Goal: Task Accomplishment & Management: Complete application form

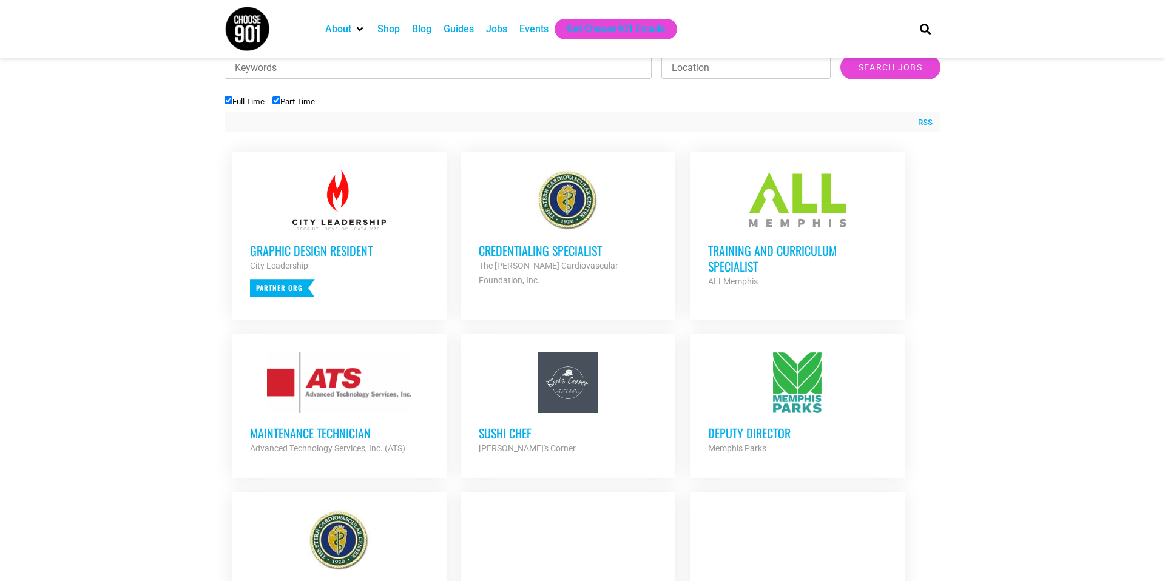
scroll to position [345, 0]
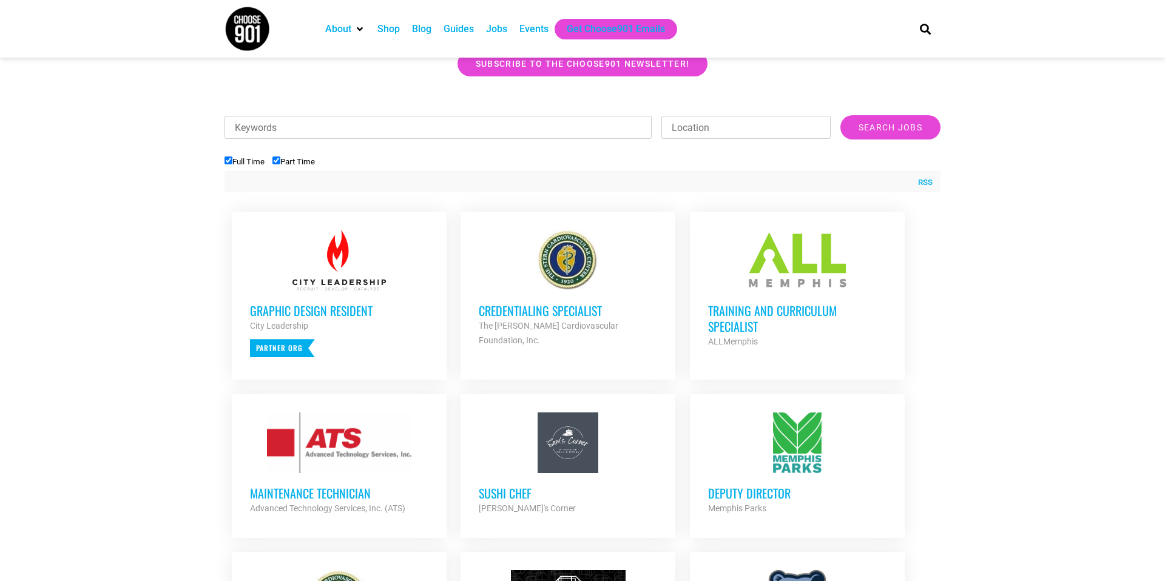
click at [749, 321] on h3 "Training and Curriculum Specialist" at bounding box center [797, 319] width 178 height 32
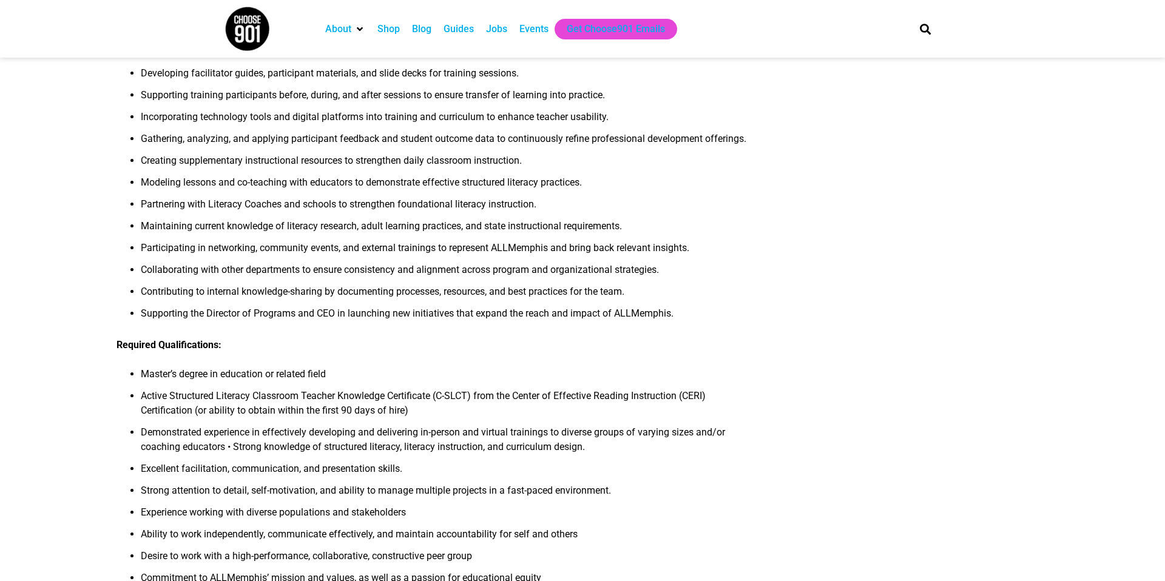
scroll to position [926, 0]
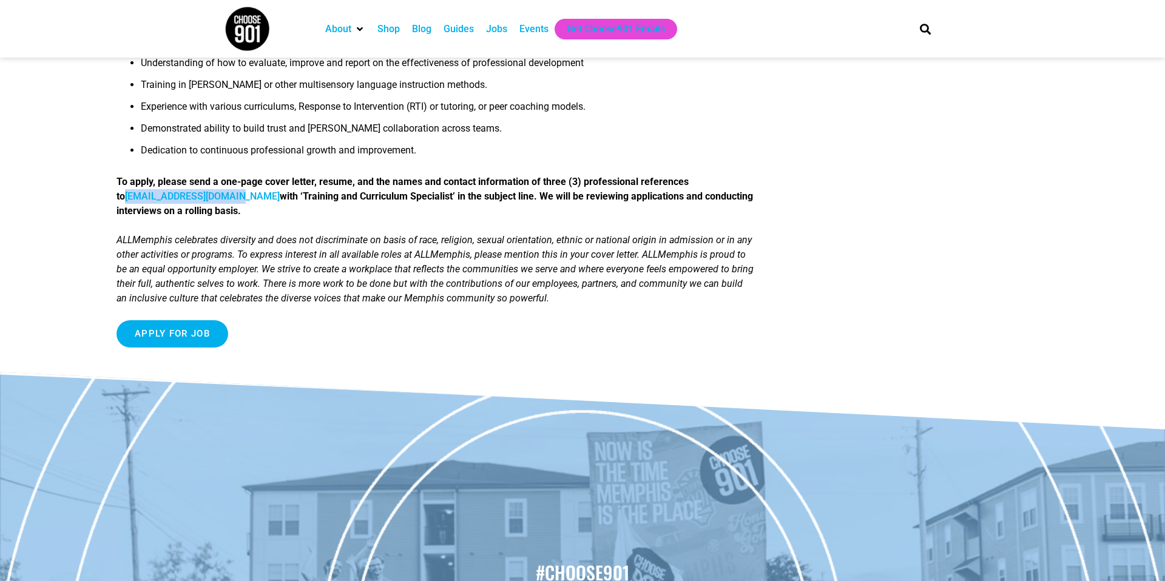
drag, startPoint x: 224, startPoint y: 211, endPoint x: 119, endPoint y: 214, distance: 105.0
click at [119, 214] on strong "To apply, please send a one-page cover letter, resume, and the names and contac…" at bounding box center [434, 196] width 636 height 41
copy link "[EMAIL_ADDRESS][DOMAIN_NAME]"
drag, startPoint x: 258, startPoint y: 214, endPoint x: 416, endPoint y: 214, distance: 158.3
click at [416, 214] on strong "To apply, please send a one-page cover letter, resume, and the names and contac…" at bounding box center [434, 196] width 636 height 41
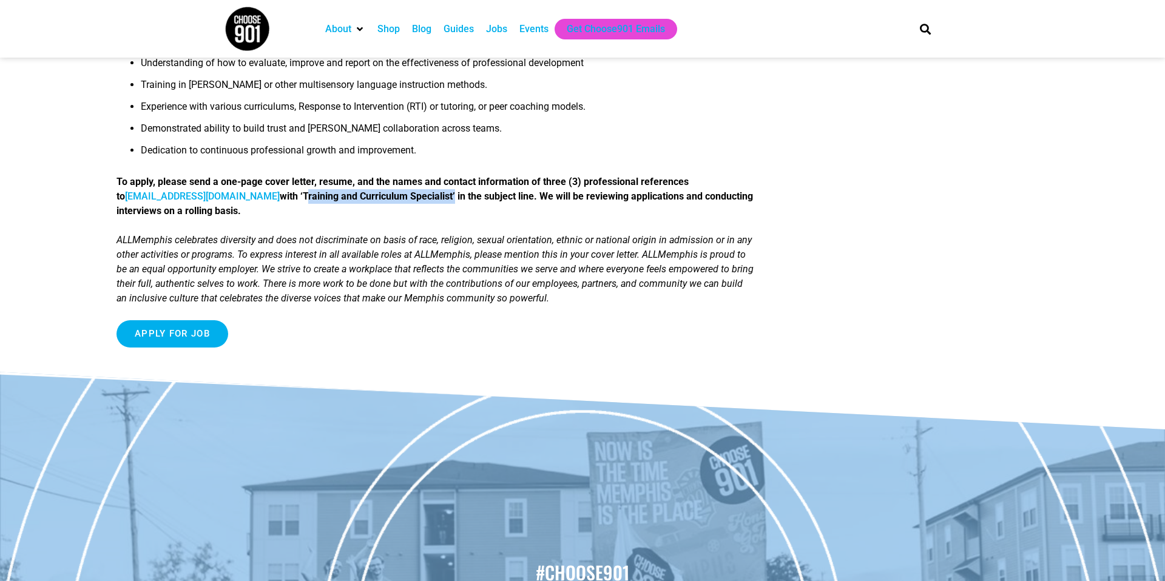
copy strong "Training and Curriculum Specialist"
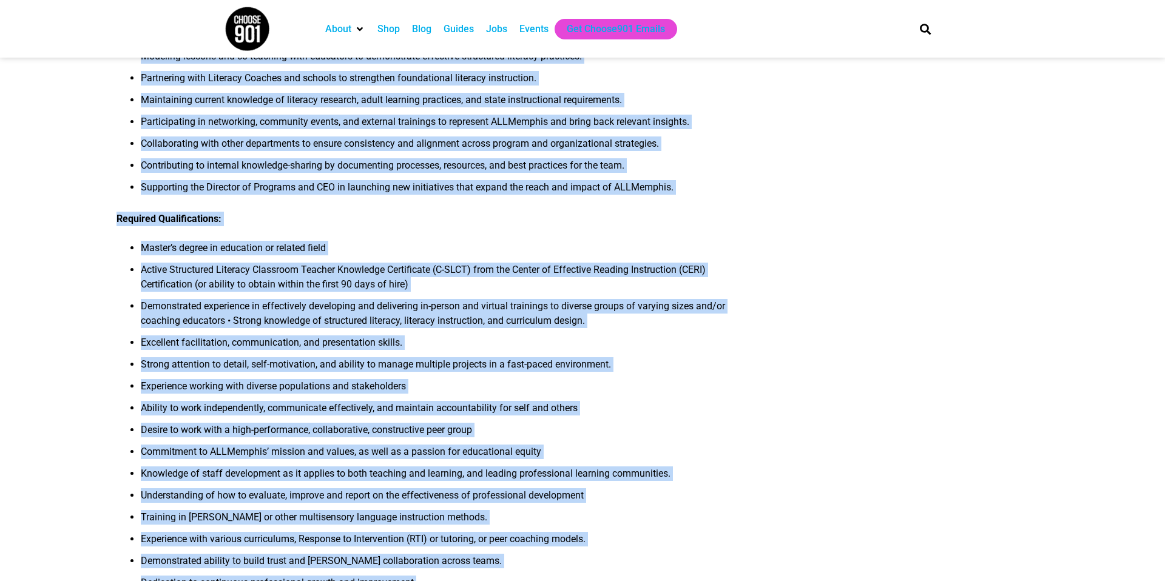
scroll to position [608, 0]
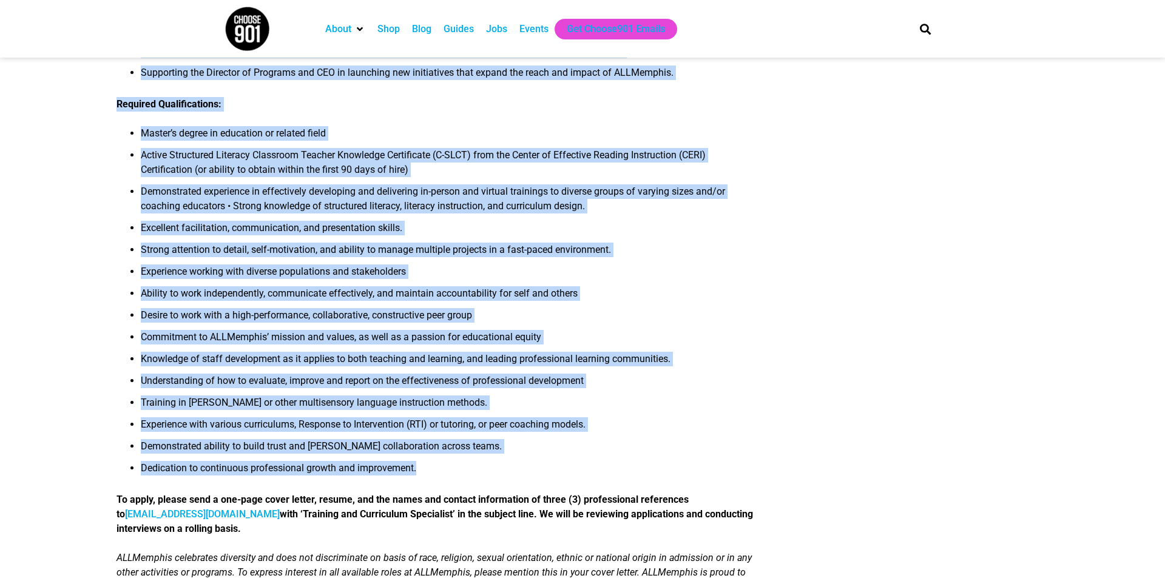
drag, startPoint x: 118, startPoint y: 149, endPoint x: 477, endPoint y: 485, distance: 491.4
click at [477, 485] on div "The Organization: ALLMemphis is grounded in the vision of a fully literate comm…" at bounding box center [434, 99] width 637 height 1151
copy div "The Organization: ALLMemphis is grounded in the vision of a fully literate comm…"
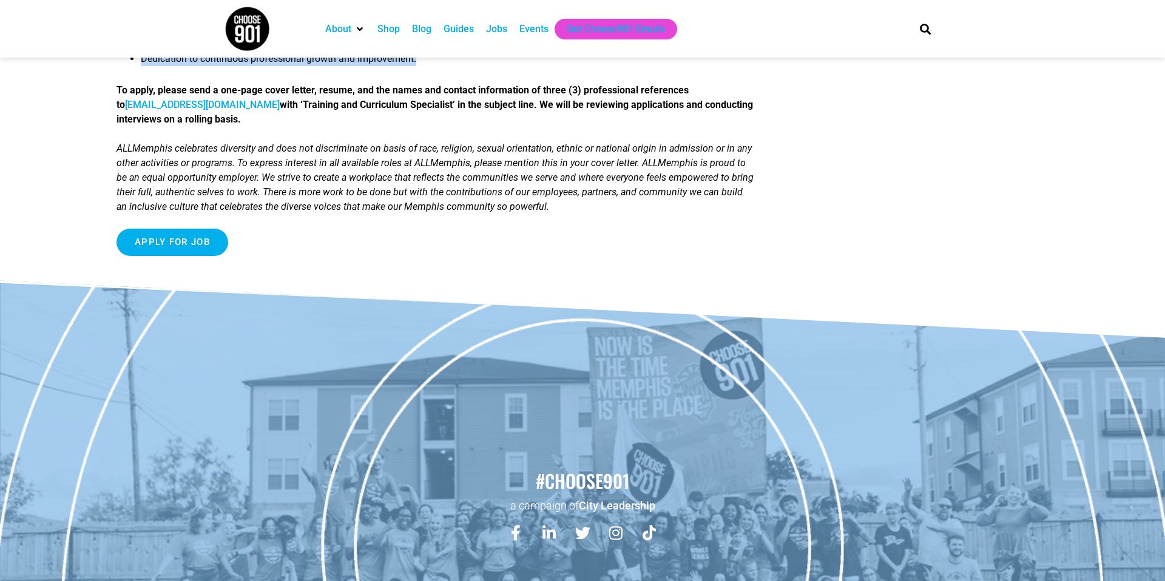
scroll to position [934, 0]
